Goal: Task Accomplishment & Management: Manage account settings

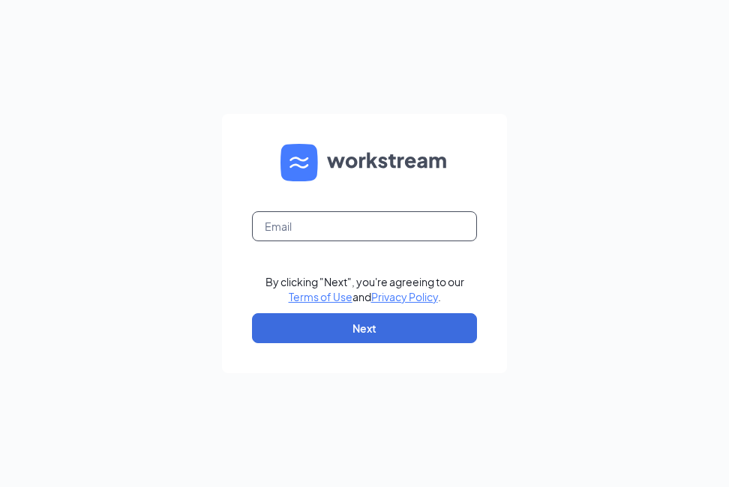
click at [349, 222] on input "text" at bounding box center [364, 226] width 225 height 30
type input "rhudson@shmcalisters.com"
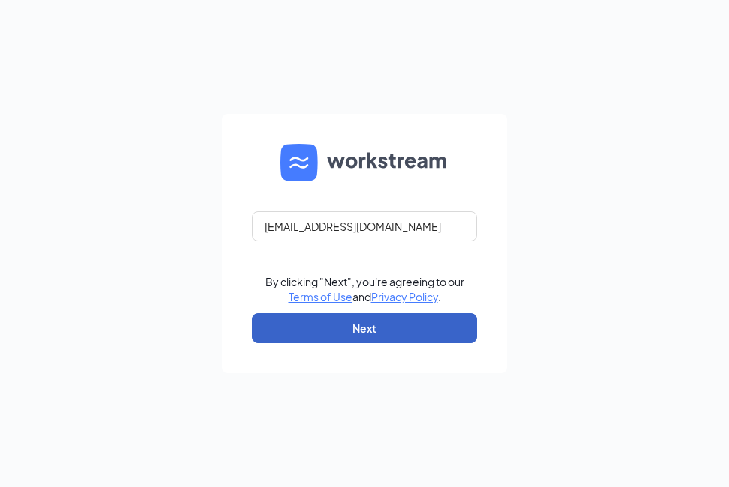
click at [366, 328] on button "Next" at bounding box center [364, 328] width 225 height 30
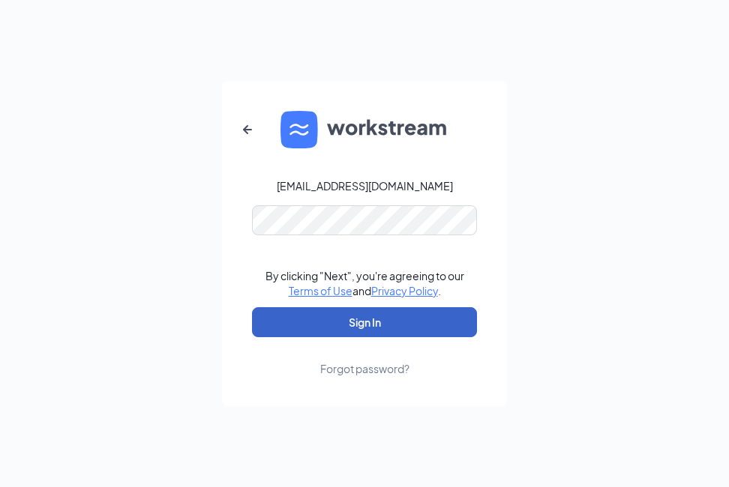
click at [344, 333] on button "Sign In" at bounding box center [364, 322] width 225 height 30
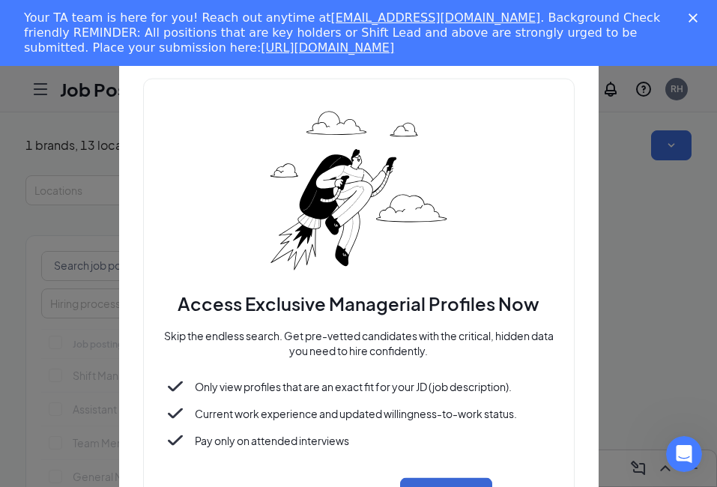
click at [645, 223] on div at bounding box center [358, 243] width 717 height 487
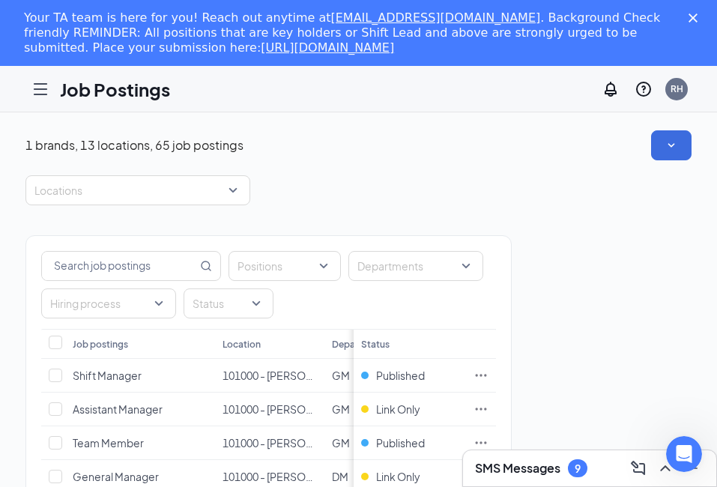
click at [43, 88] on icon "Hamburger" at bounding box center [40, 89] width 12 height 10
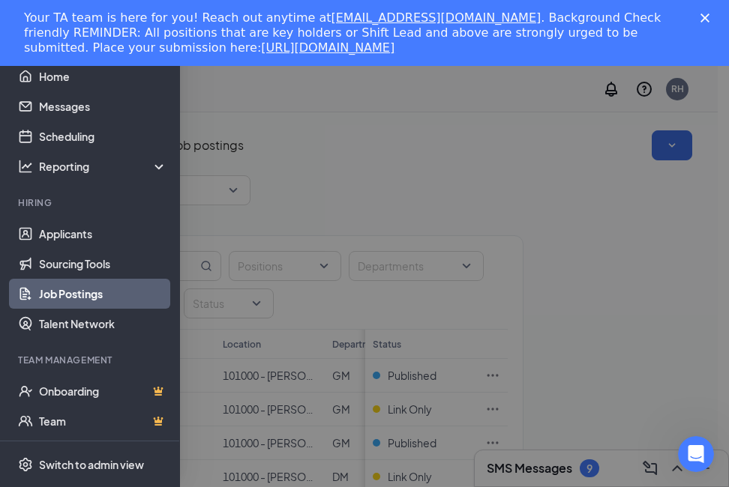
click at [693, 223] on div at bounding box center [364, 243] width 729 height 487
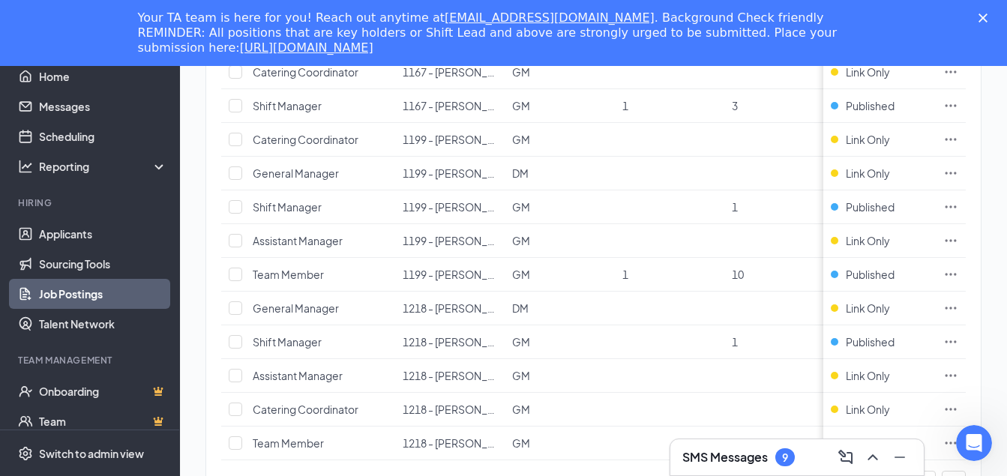
scroll to position [1627, 0]
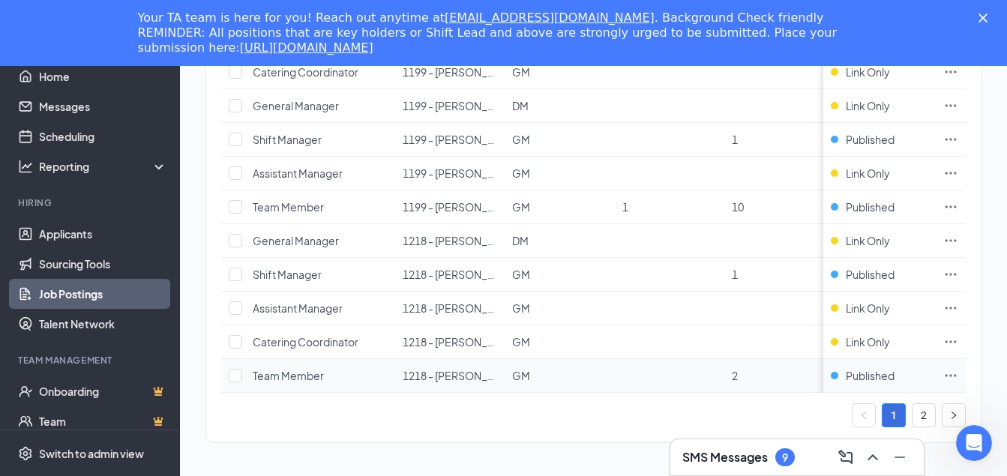
click at [728, 369] on td "2" at bounding box center [778, 376] width 109 height 34
click at [728, 369] on span "2" at bounding box center [735, 375] width 6 height 13
click at [728, 372] on td "2" at bounding box center [778, 376] width 109 height 34
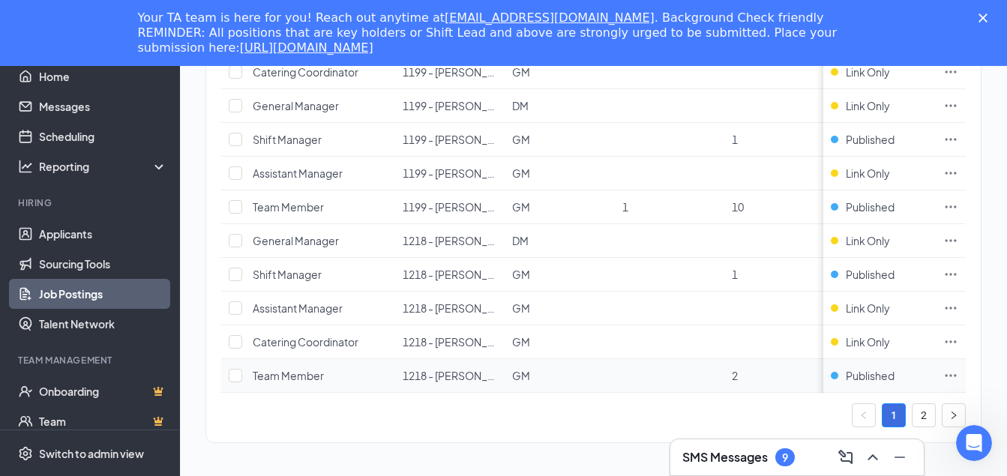
click at [283, 369] on span "Team Member" at bounding box center [288, 375] width 71 height 13
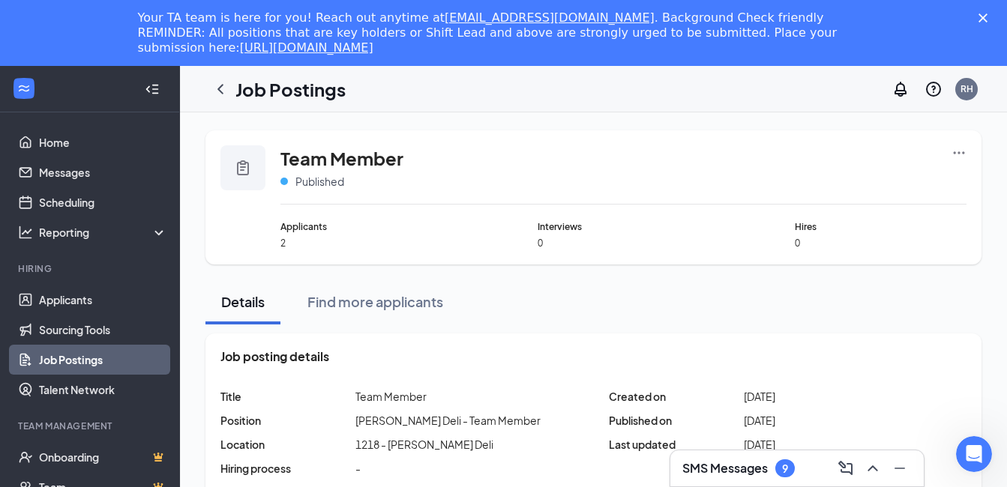
click at [295, 232] on span "Applicants" at bounding box center [366, 227] width 172 height 14
drag, startPoint x: 304, startPoint y: 228, endPoint x: 287, endPoint y: 240, distance: 20.4
click at [287, 240] on div "Applicants 2" at bounding box center [366, 235] width 172 height 30
click at [288, 241] on span "2" at bounding box center [366, 243] width 172 height 13
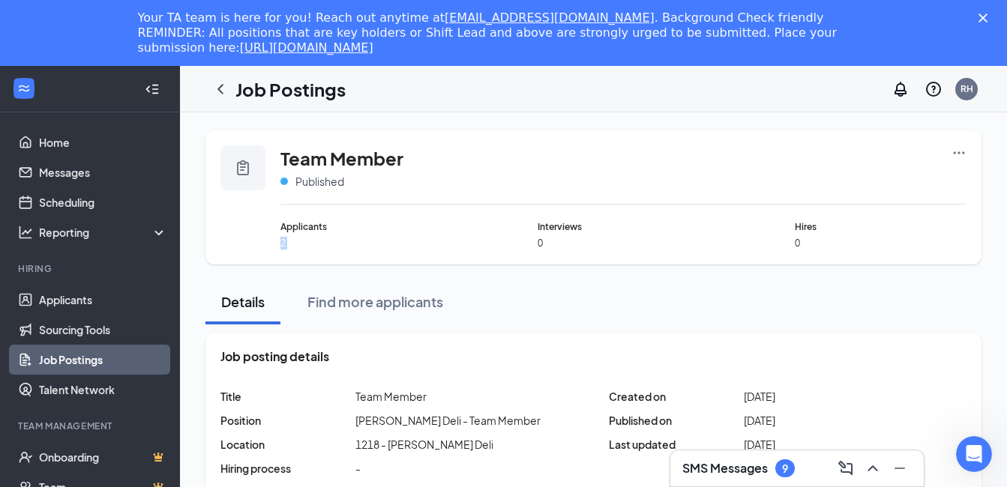
click at [288, 241] on span "2" at bounding box center [366, 243] width 172 height 13
drag, startPoint x: 288, startPoint y: 241, endPoint x: 427, endPoint y: 259, distance: 139.7
click at [427, 259] on div "Team Member Published Applicants 2 Interviews 0 Hires 0" at bounding box center [593, 197] width 776 height 134
click at [83, 298] on link "Applicants" at bounding box center [103, 300] width 128 height 30
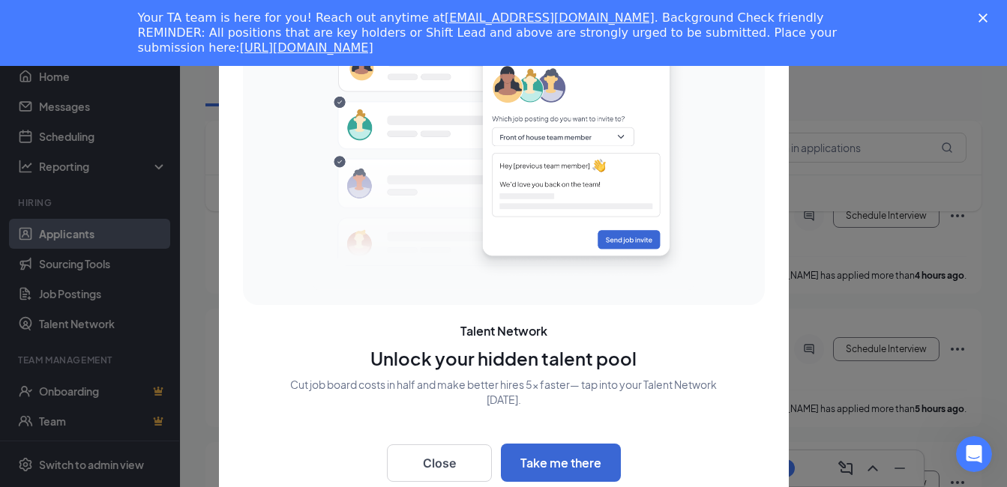
scroll to position [585, 0]
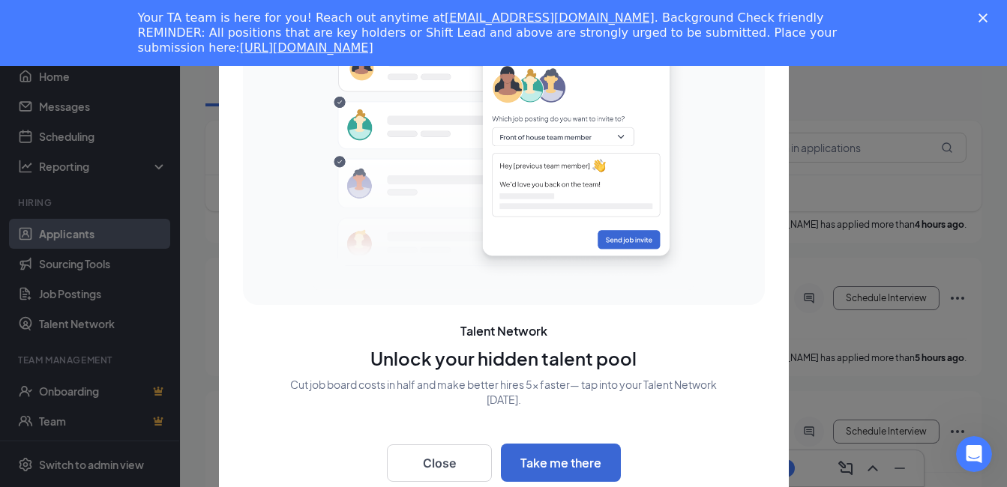
click at [728, 425] on div "Talent Network Unlock your hidden talent pool Cut job board costs in half and m…" at bounding box center [504, 243] width 570 height 525
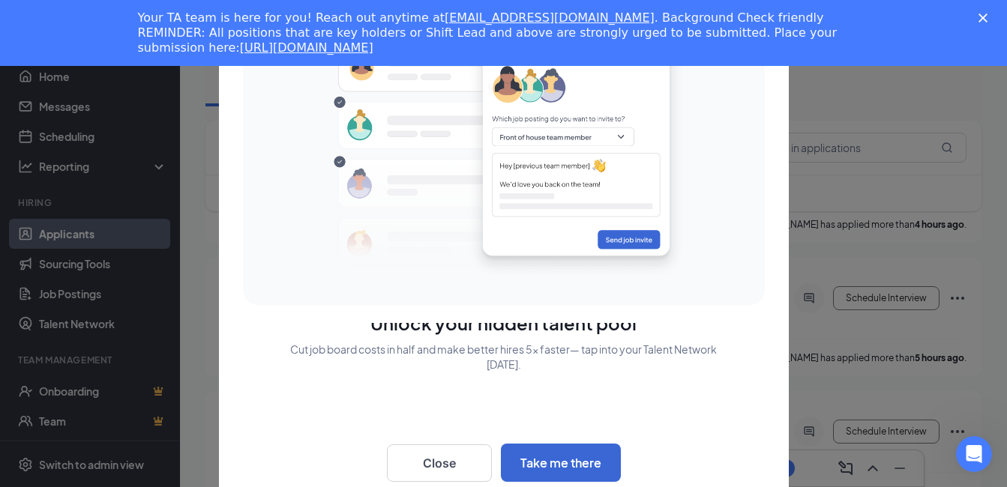
scroll to position [0, 0]
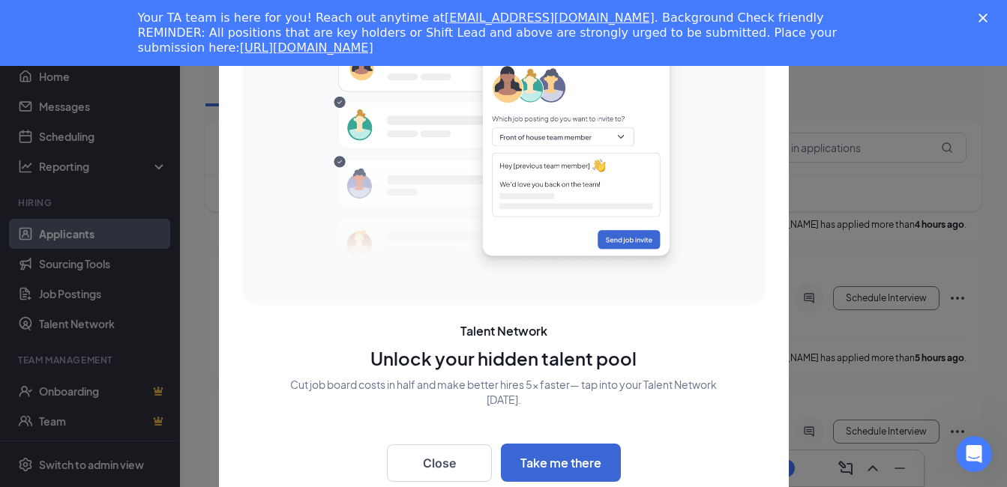
click at [728, 112] on div at bounding box center [503, 243] width 1007 height 487
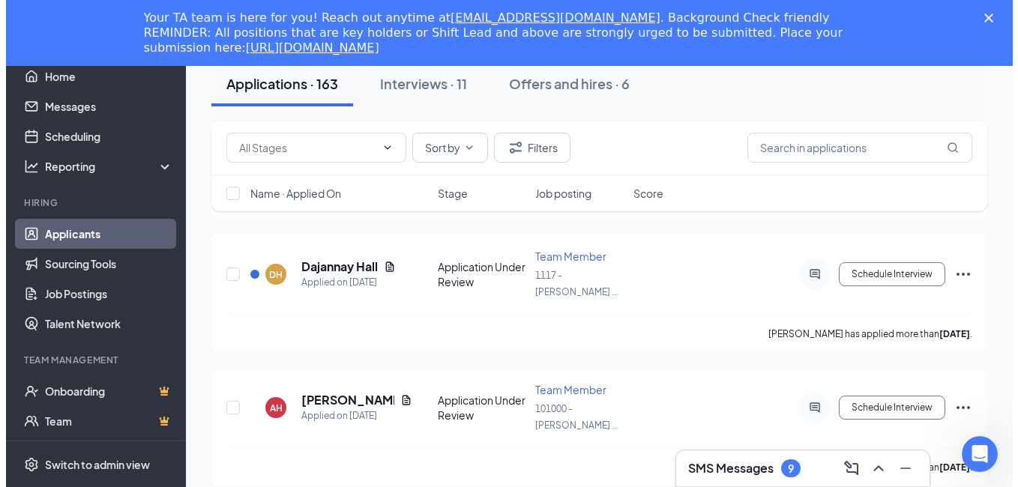
scroll to position [3824, 0]
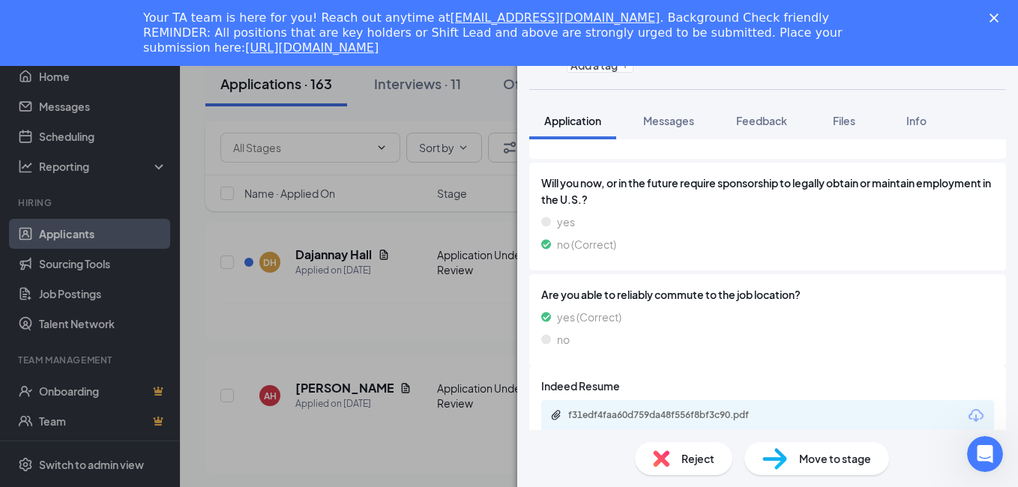
scroll to position [312, 0]
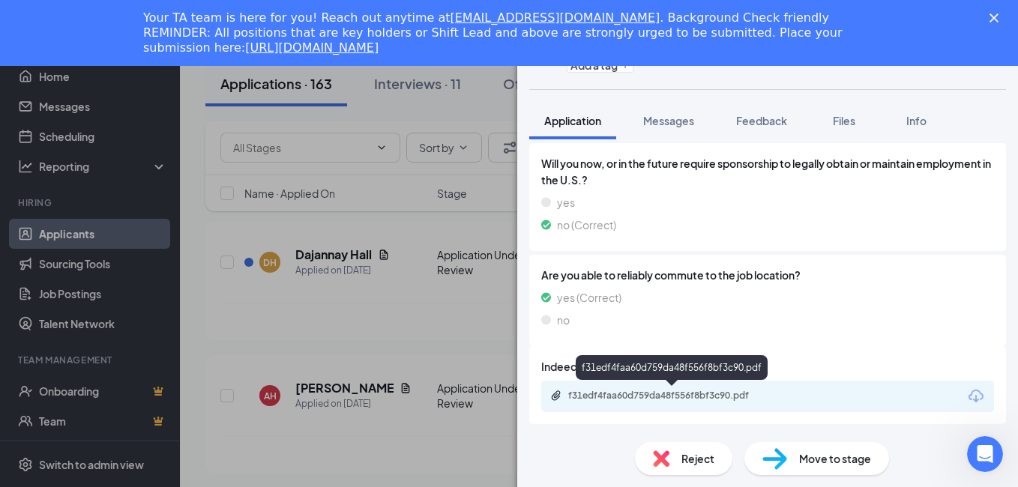
click at [726, 390] on div "f31edf4faa60d759da48f556f8bf3c90.pdf" at bounding box center [673, 396] width 210 height 12
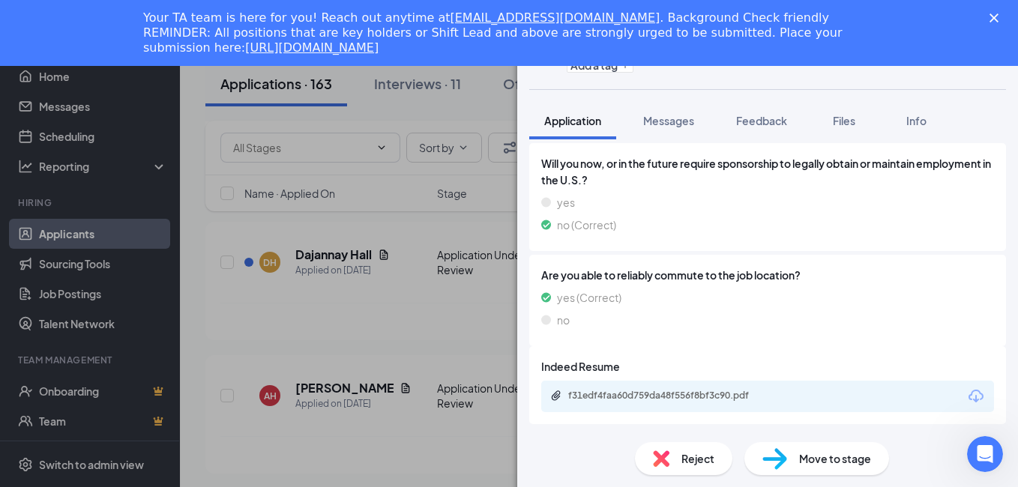
scroll to position [307, 0]
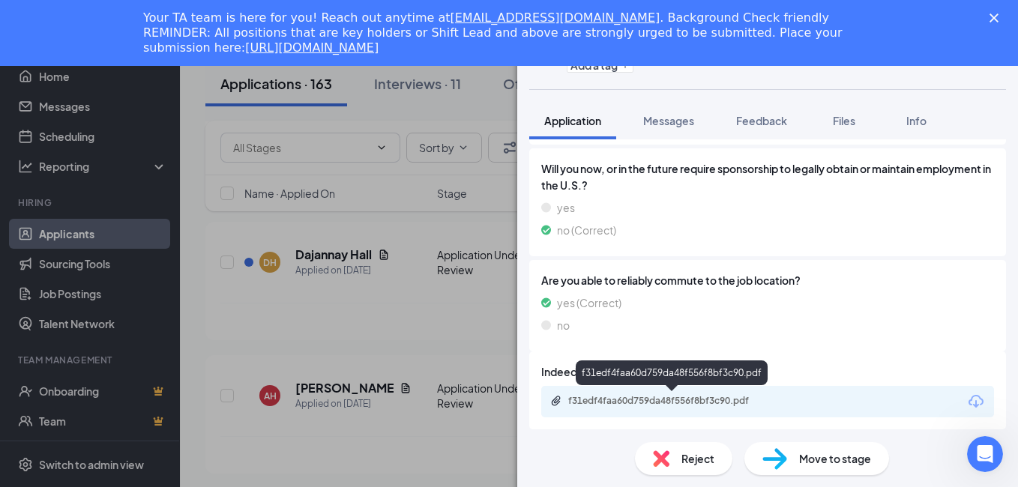
click at [571, 400] on div "f31edf4faa60d759da48f556f8bf3c90.pdf" at bounding box center [673, 401] width 210 height 12
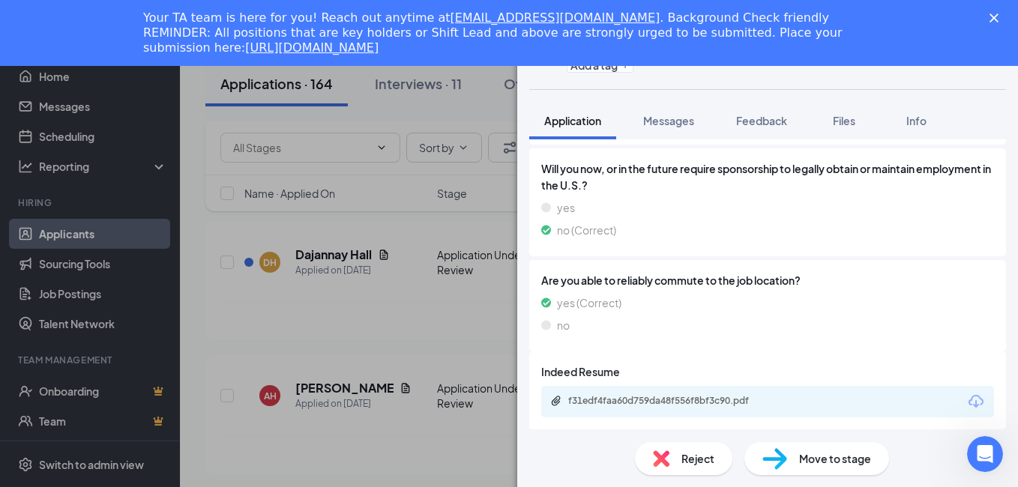
drag, startPoint x: 959, startPoint y: 26, endPoint x: 996, endPoint y: 17, distance: 38.5
click at [728, 26] on div "Your TA team is here for you! Reach out anytime at [EMAIL_ADDRESS][DOMAIN_NAME]…" at bounding box center [509, 33] width 1018 height 54
click at [728, 23] on div "Your TA team is here for you! Reach out anytime at [EMAIL_ADDRESS][DOMAIN_NAME]…" at bounding box center [509, 33] width 1018 height 54
click at [728, 17] on polygon "Close" at bounding box center [993, 17] width 9 height 9
